Goal: Navigation & Orientation: Understand site structure

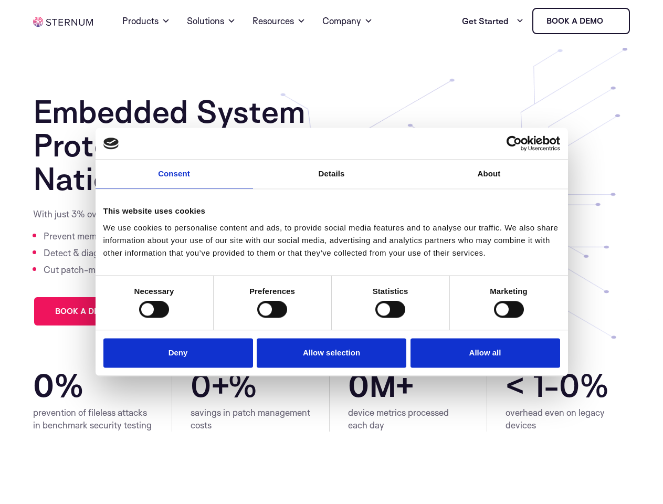
click at [174, 181] on link "Consent" at bounding box center [174, 174] width 157 height 29
click at [332, 181] on link "Details" at bounding box center [331, 174] width 157 height 29
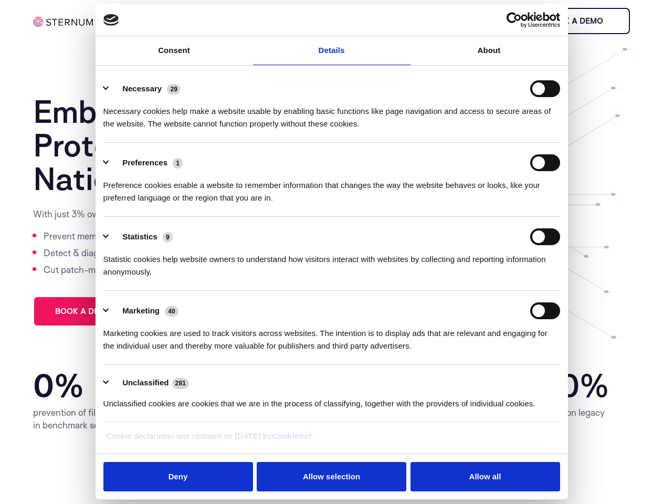
click at [489, 130] on div "Necessary cookies help make a website usable by enabling basic functions like p…" at bounding box center [331, 113] width 457 height 33
click at [154, 278] on div "Statistic cookies help website owners to understand how visitors interact with …" at bounding box center [331, 261] width 457 height 33
click at [272, 278] on div "Statistic cookies help website owners to understand how visitors interact with …" at bounding box center [331, 261] width 457 height 33
click at [390, 278] on div "Statistic cookies help website owners to understand how visitors interact with …" at bounding box center [331, 261] width 457 height 33
click at [509, 278] on div "Statistic cookies help website owners to understand how visitors interact with …" at bounding box center [331, 261] width 457 height 33
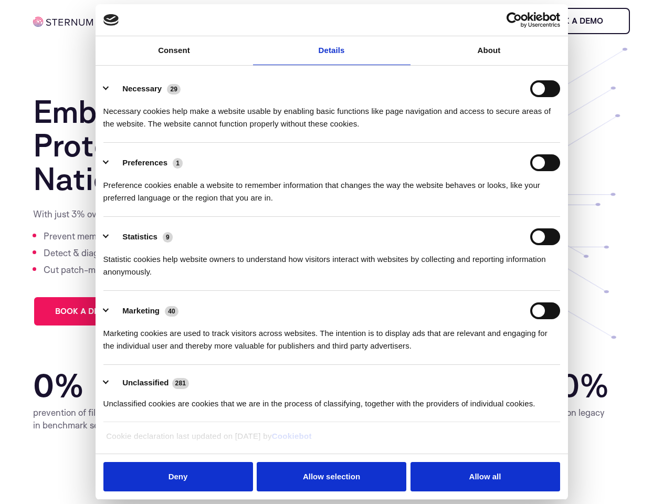
click at [181, 352] on li "Marketing 40 Marketing cookies are used to track visitors across websites. The …" at bounding box center [331, 328] width 457 height 74
click at [332, 352] on li "Marketing 40 Marketing cookies are used to track visitors across websites. The …" at bounding box center [331, 328] width 457 height 74
click at [482, 352] on li "Marketing 40 Marketing cookies are used to track visitors across websites. The …" at bounding box center [331, 328] width 457 height 74
